Goal: Task Accomplishment & Management: Use online tool/utility

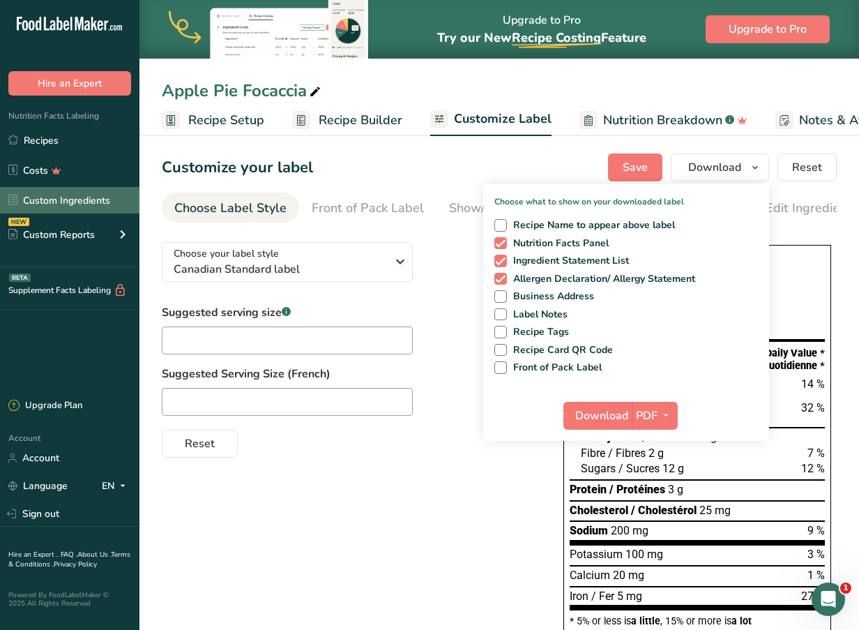
click at [101, 197] on link "Custom Ingredients" at bounding box center [69, 200] width 139 height 26
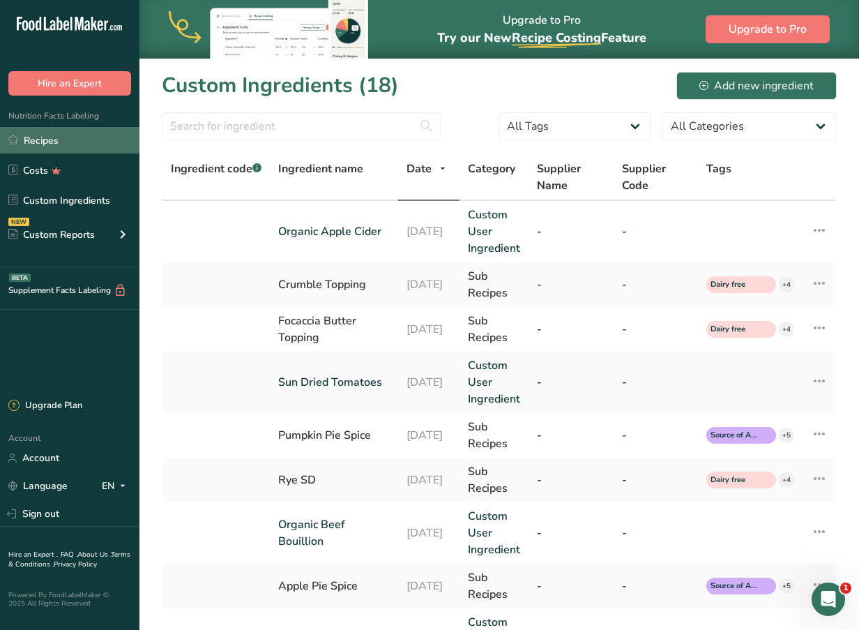
click at [47, 133] on link "Recipes" at bounding box center [69, 140] width 139 height 26
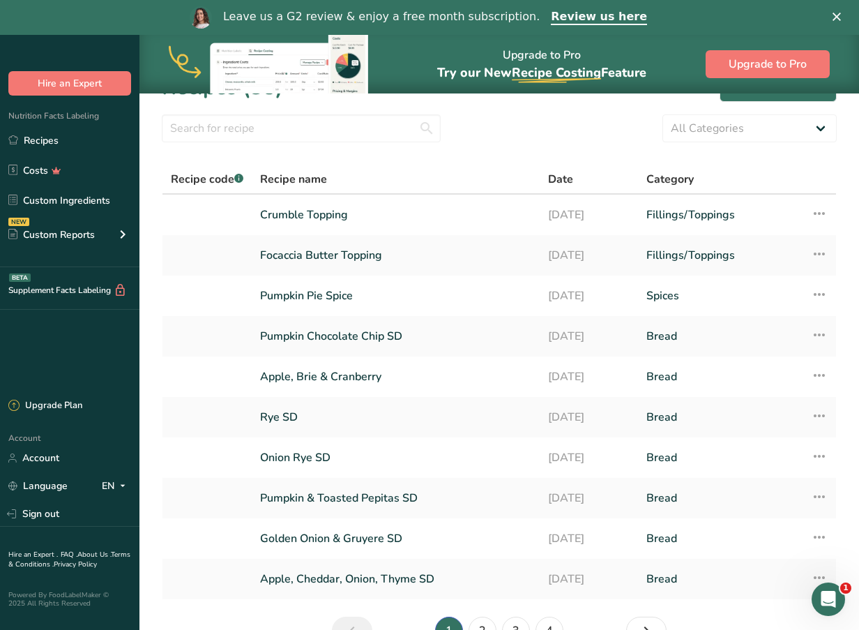
scroll to position [34, 0]
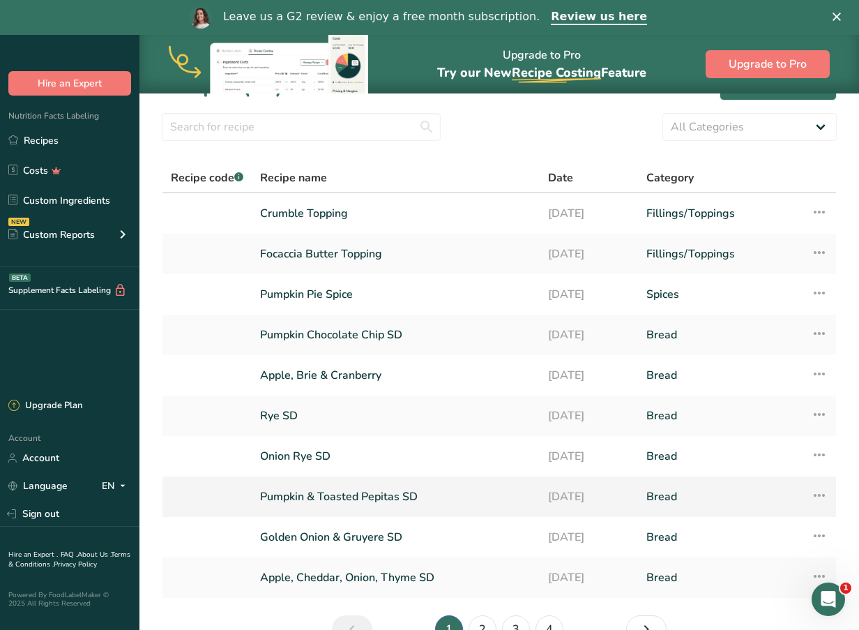
click at [319, 492] on link "Pumpkin & Toasted Pepitas SD" at bounding box center [395, 496] width 271 height 29
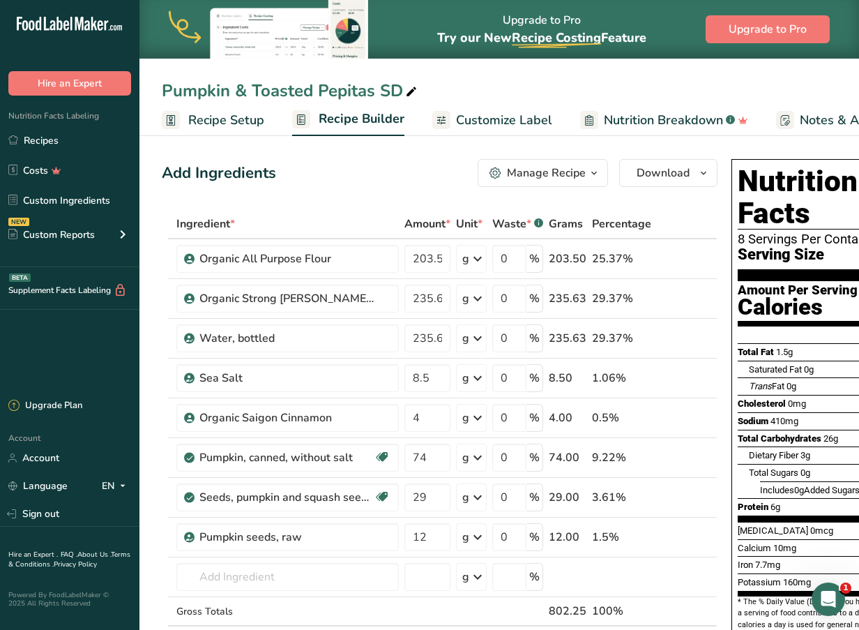
click at [515, 128] on span "Customize Label" at bounding box center [504, 120] width 96 height 19
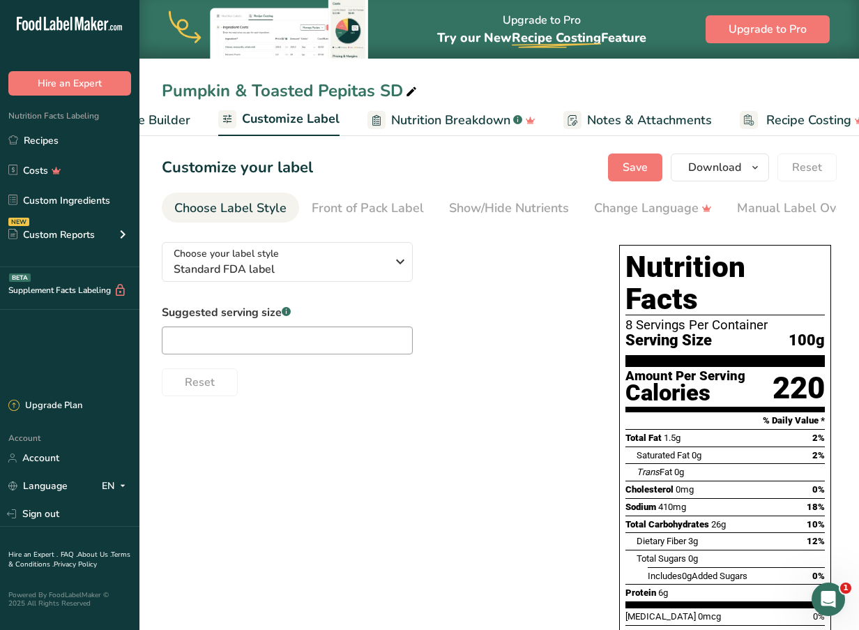
scroll to position [0, 240]
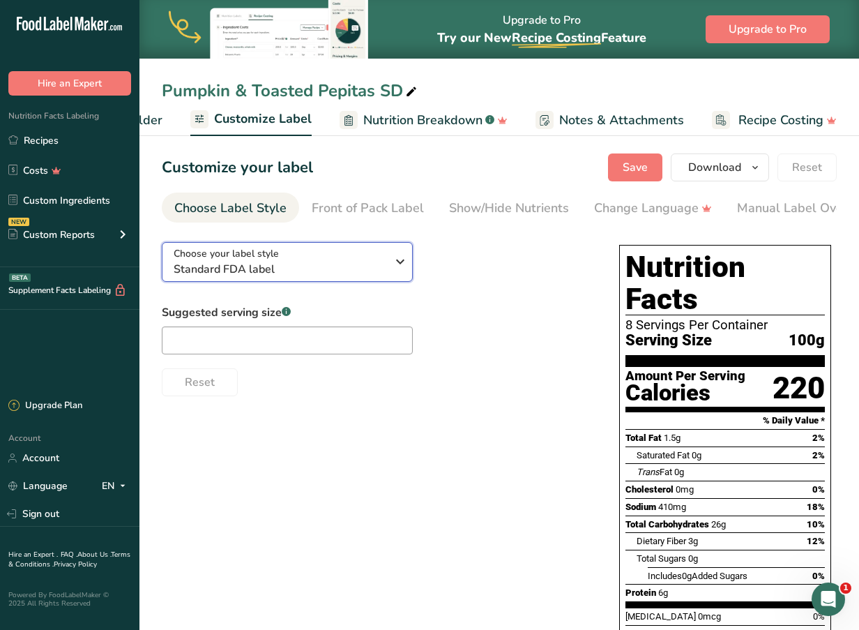
click at [409, 267] on button "Choose your label style Standard FDA label" at bounding box center [287, 262] width 251 height 40
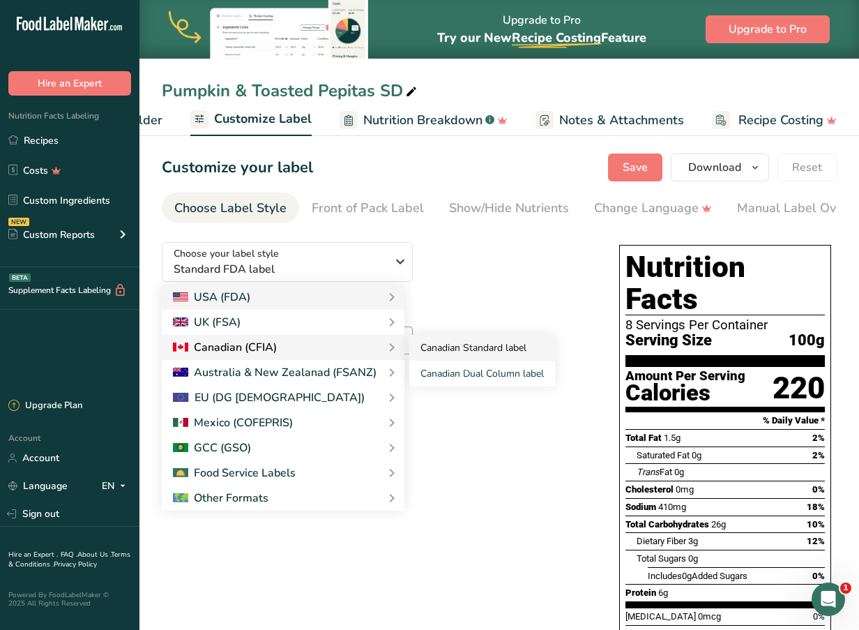
click at [425, 349] on link "Canadian Standard label" at bounding box center [482, 348] width 146 height 26
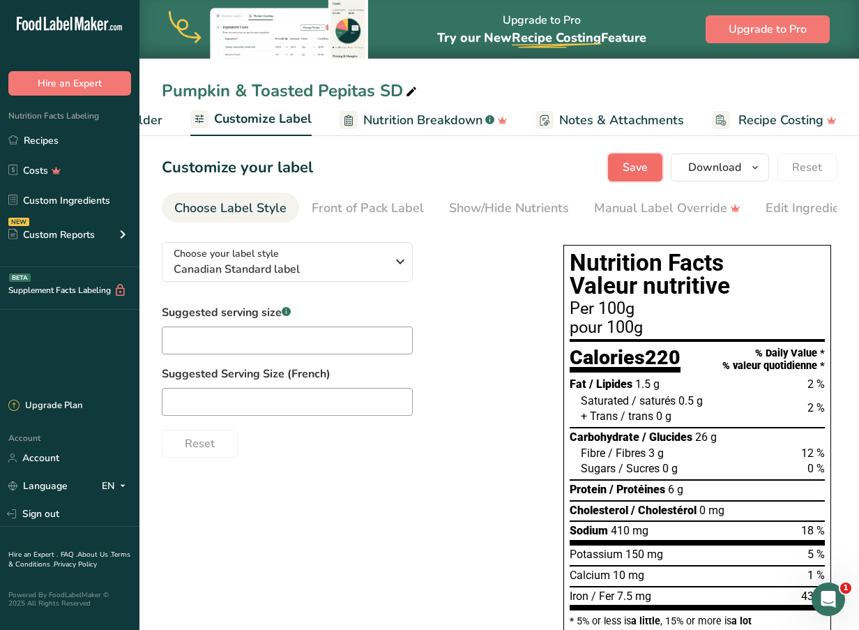
click at [659, 170] on button "Save" at bounding box center [635, 167] width 54 height 28
click at [763, 167] on span "button" at bounding box center [755, 167] width 17 height 17
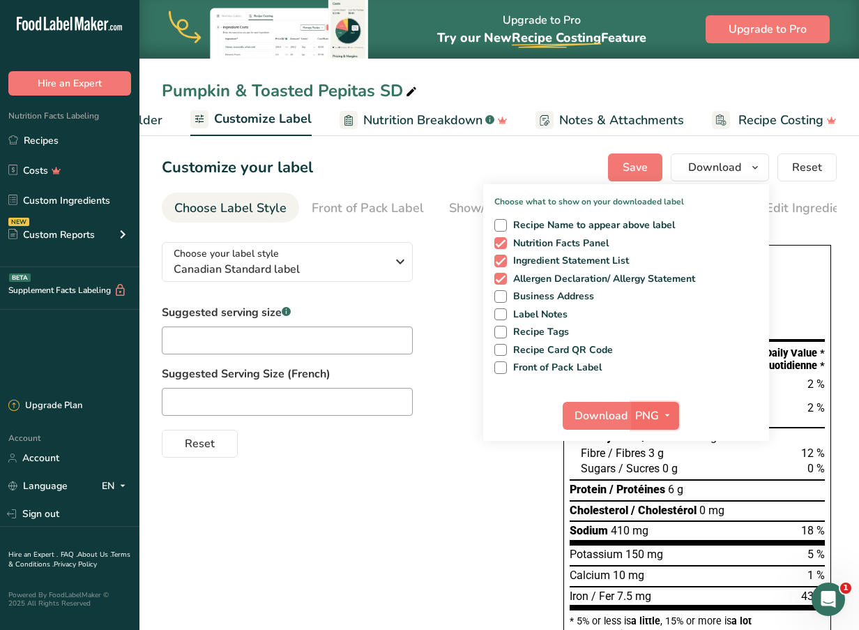
click at [662, 413] on icon "button" at bounding box center [667, 415] width 11 height 17
click at [668, 505] on link "PDF" at bounding box center [657, 512] width 45 height 23
click at [586, 413] on span "Download" at bounding box center [601, 415] width 53 height 17
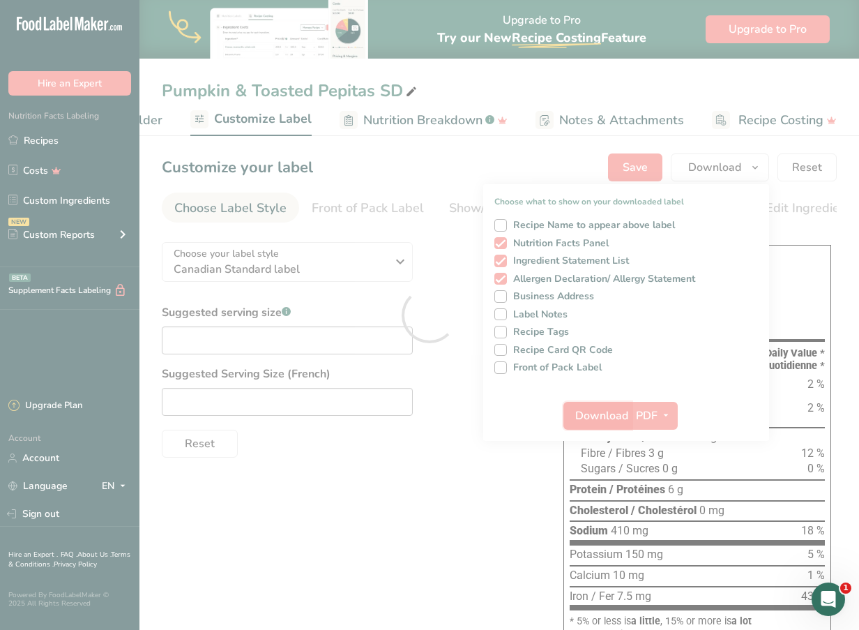
scroll to position [0, 0]
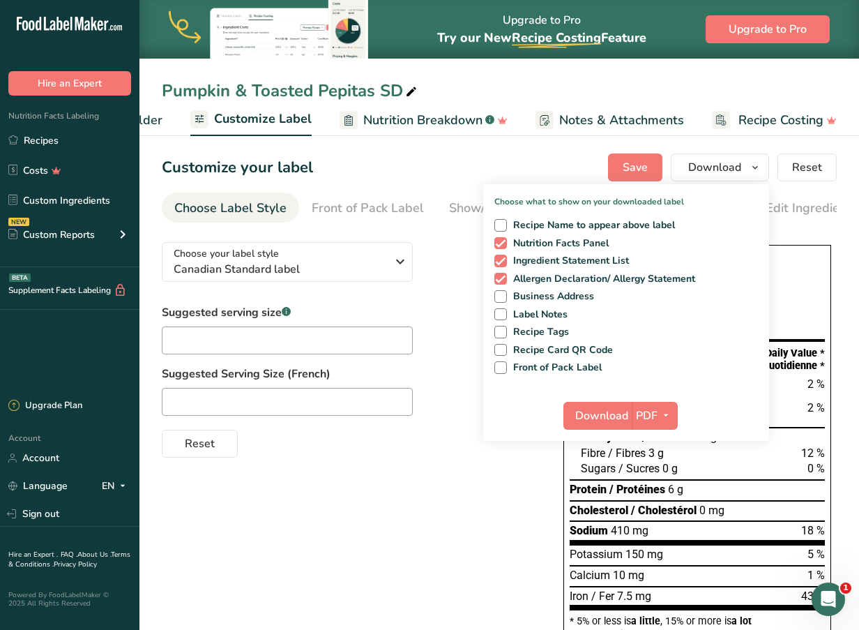
click at [331, 476] on div "Choose your label style Canadian Standard label USA (FDA) Standard FDA label Ta…" at bounding box center [499, 558] width 675 height 655
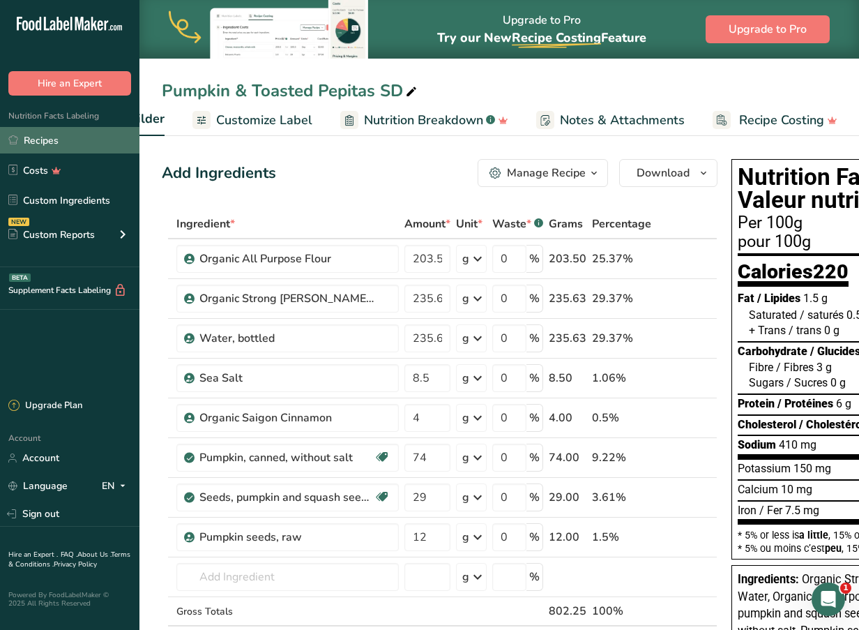
click at [56, 139] on link "Recipes" at bounding box center [69, 140] width 139 height 26
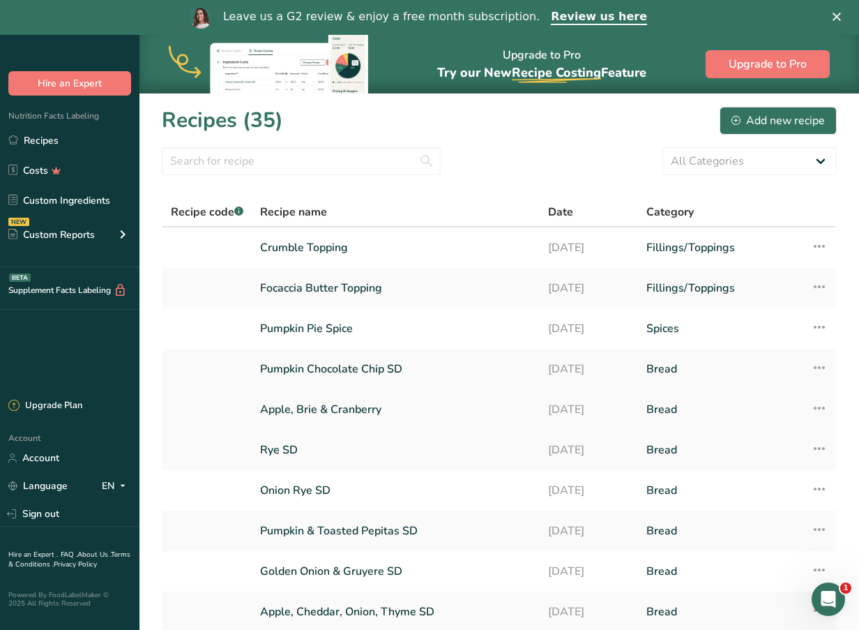
click at [305, 416] on link "Apple, Brie & Cranberry" at bounding box center [395, 409] width 271 height 29
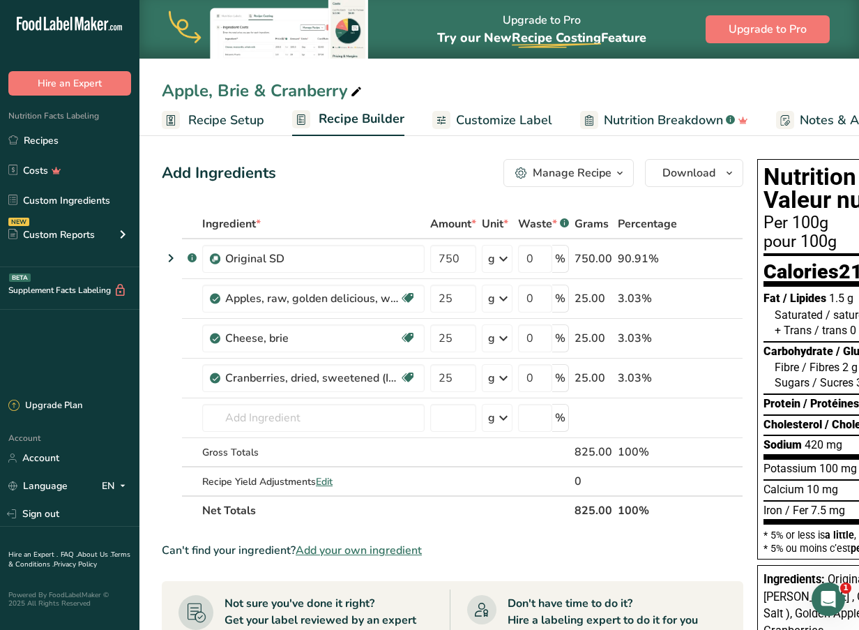
click at [362, 199] on div "Add Ingredients Manage Recipe Delete Recipe Duplicate Recipe Scale Recipe Save …" at bounding box center [457, 574] width 590 height 842
click at [287, 409] on input "text" at bounding box center [313, 418] width 222 height 28
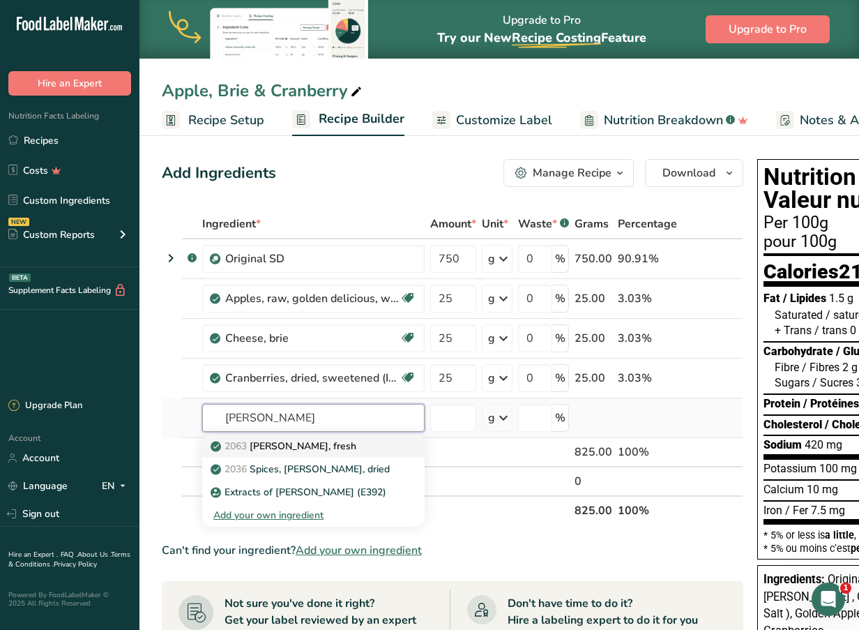
type input "[PERSON_NAME]"
click at [297, 453] on p "2063 [PERSON_NAME], fresh" at bounding box center [284, 446] width 143 height 15
type input "[PERSON_NAME], fresh"
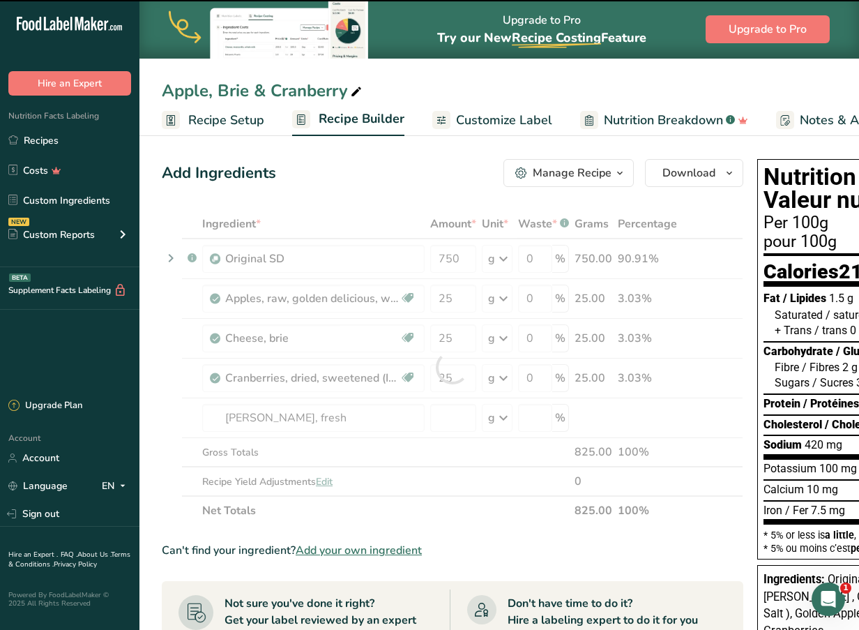
type input "0"
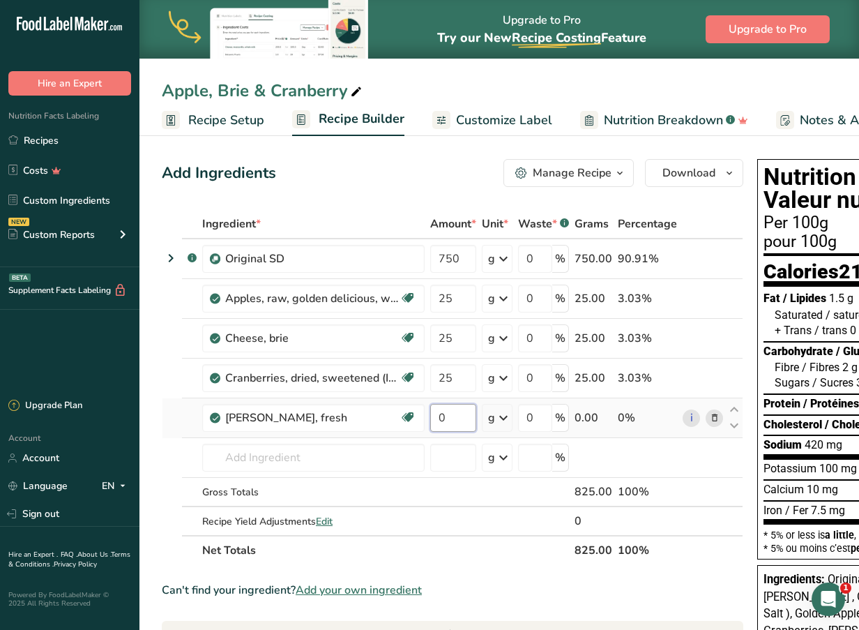
click at [457, 424] on input "0" at bounding box center [453, 418] width 46 height 28
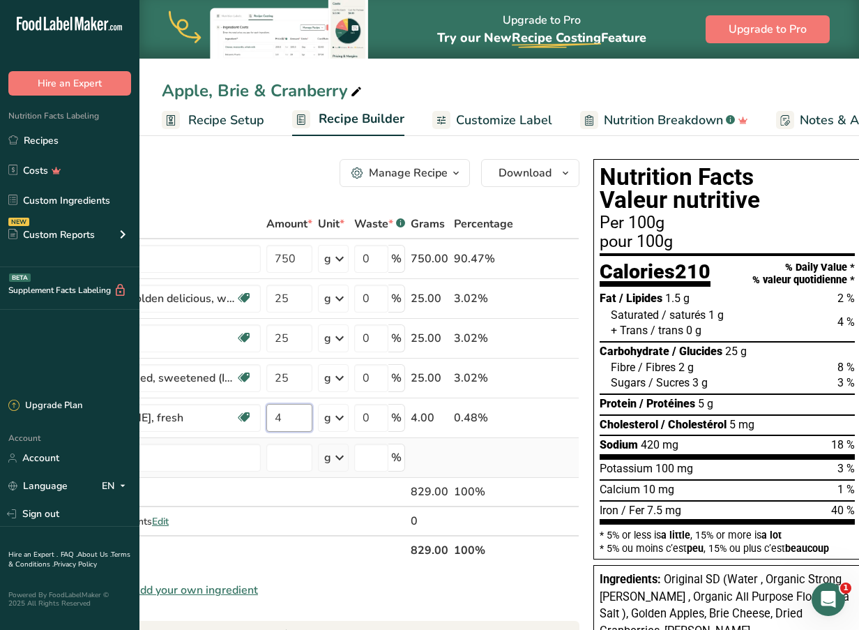
scroll to position [0, 169]
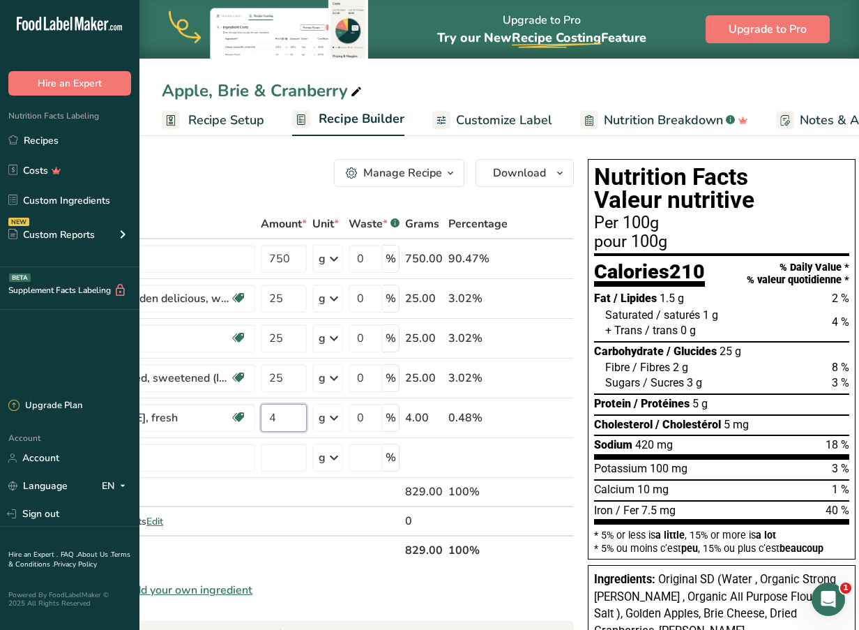
type input "4"
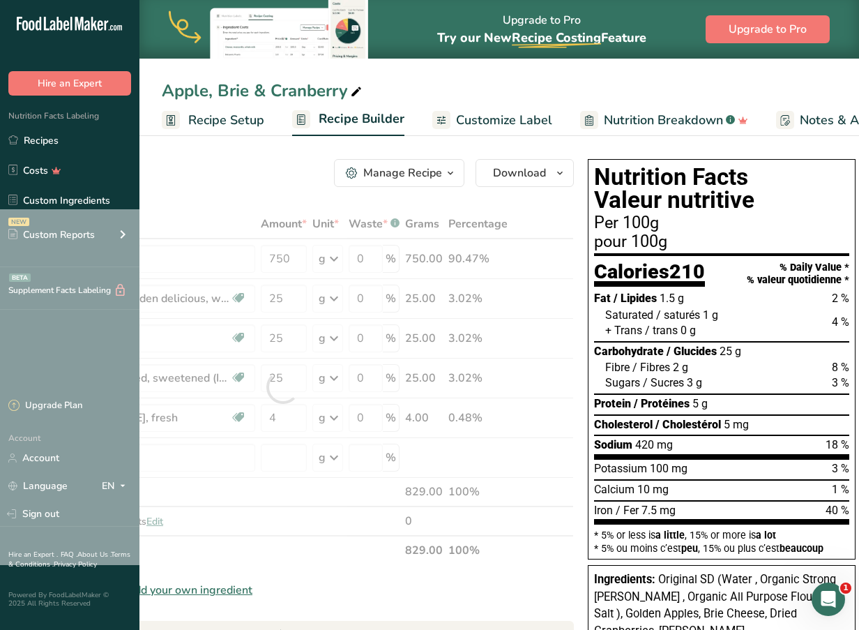
click at [480, 129] on span "Customize Label" at bounding box center [504, 120] width 96 height 19
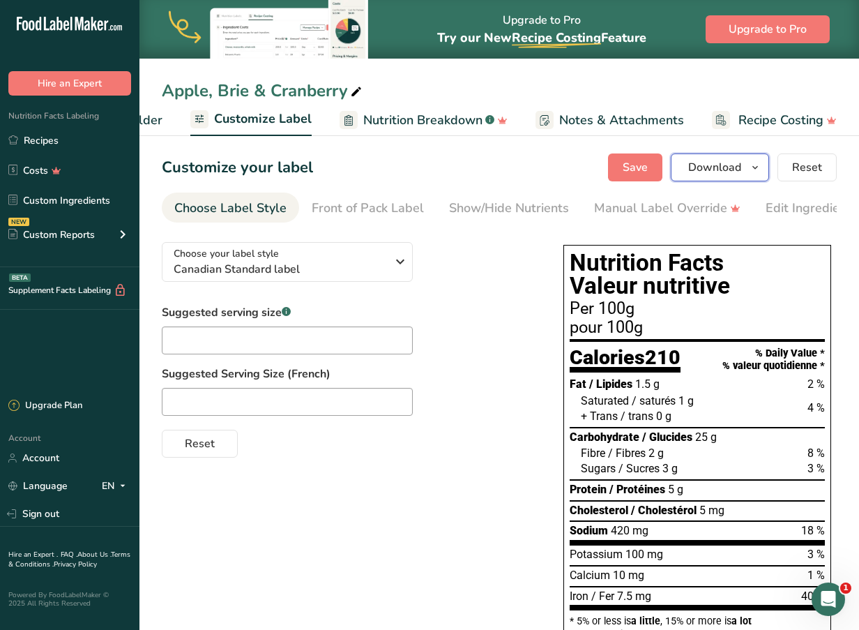
click at [763, 179] on button "Download" at bounding box center [720, 167] width 98 height 28
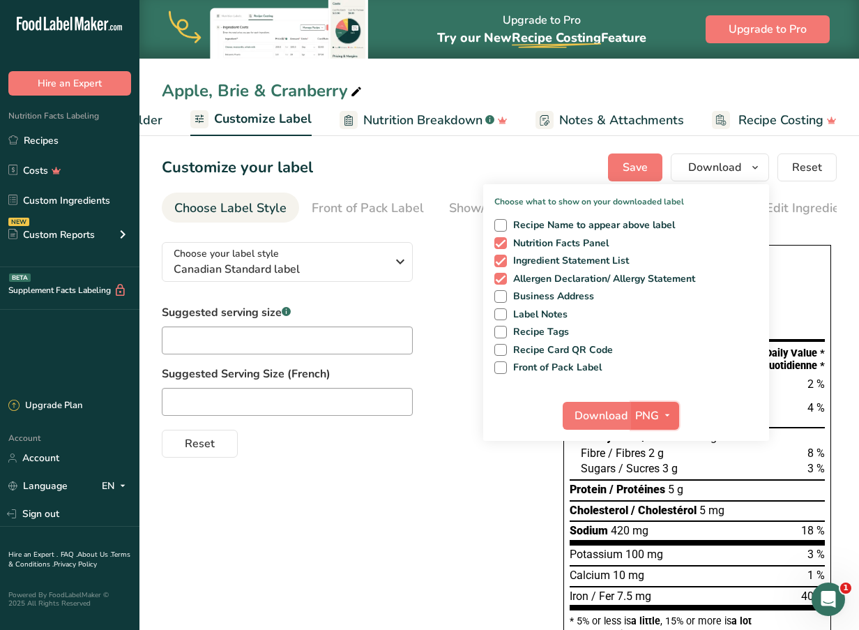
click at [667, 413] on icon "button" at bounding box center [667, 415] width 11 height 17
click at [652, 518] on link "PDF" at bounding box center [657, 512] width 45 height 23
click at [599, 417] on span "Download" at bounding box center [601, 415] width 53 height 17
click at [469, 411] on div at bounding box center [349, 402] width 374 height 28
